Goal: Information Seeking & Learning: Learn about a topic

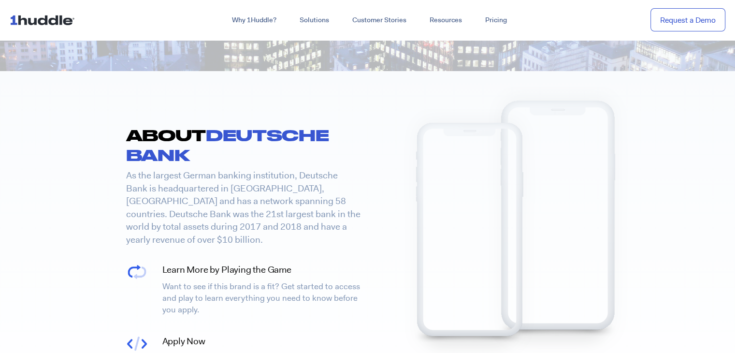
scroll to position [342, 0]
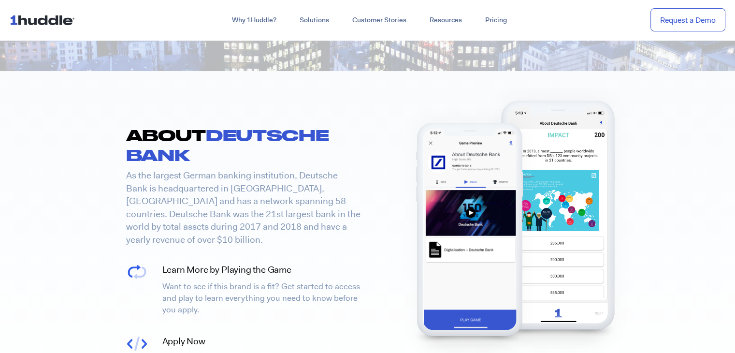
click at [159, 159] on span "Deutsche Bank" at bounding box center [227, 145] width 203 height 38
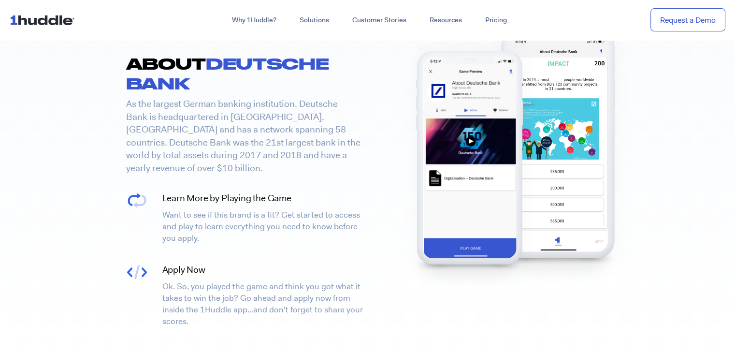
scroll to position [415, 0]
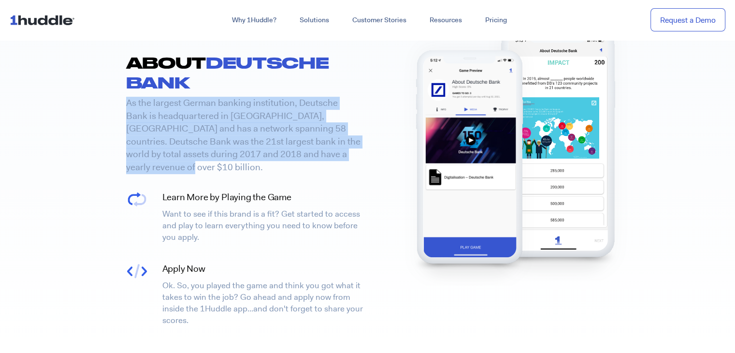
drag, startPoint x: 347, startPoint y: 150, endPoint x: 114, endPoint y: 95, distance: 239.5
click at [114, 95] on section "ABOUT Deutsche Bank As the largest German banking institution, Deutsche Bank is…" at bounding box center [367, 176] width 735 height 355
copy span "As the largest German banking institution, Deutsche Bank is headquartered in [G…"
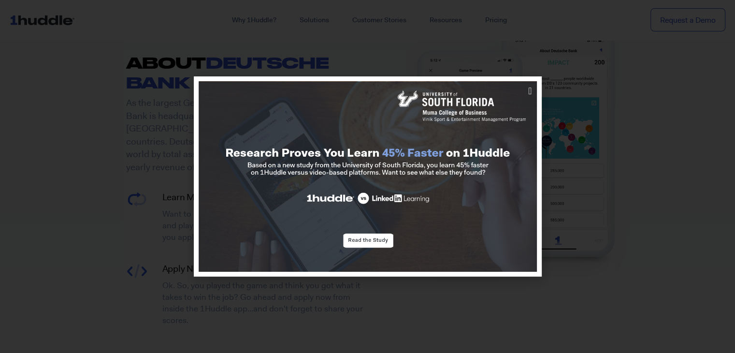
click at [148, 142] on div at bounding box center [367, 176] width 735 height 353
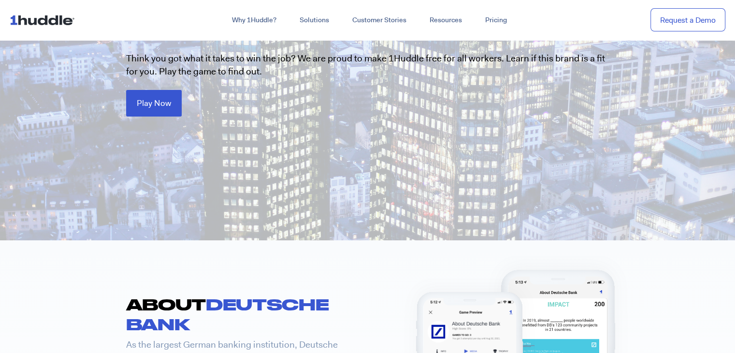
scroll to position [0, 0]
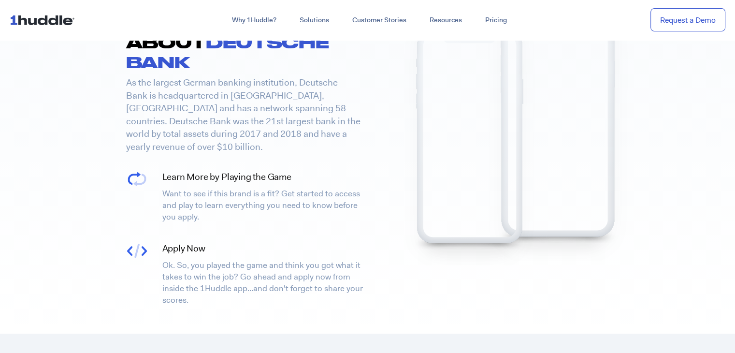
scroll to position [410, 0]
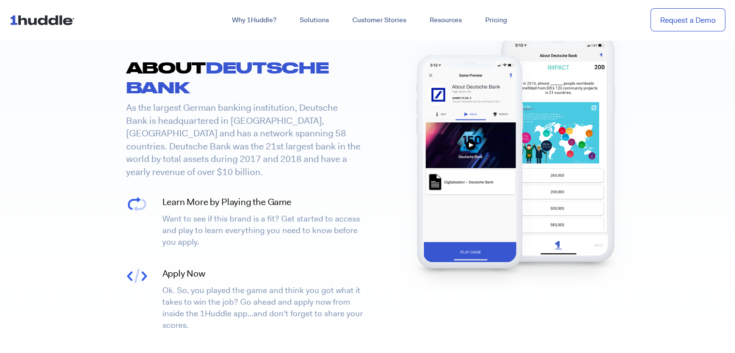
click at [433, 204] on img at bounding box center [470, 166] width 141 height 249
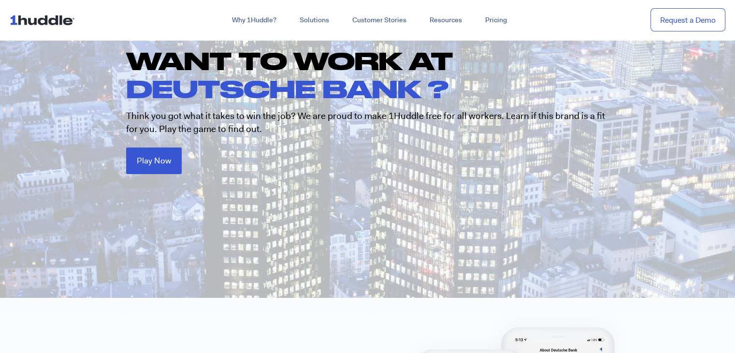
scroll to position [32, 0]
